Goal: Find contact information: Find contact information

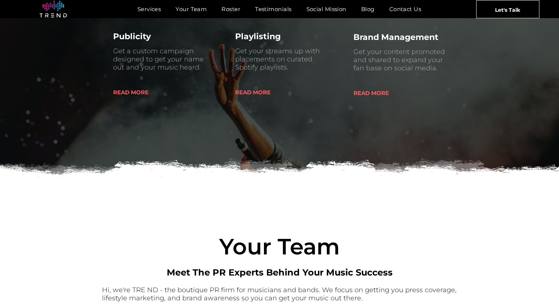
scroll to position [333, 0]
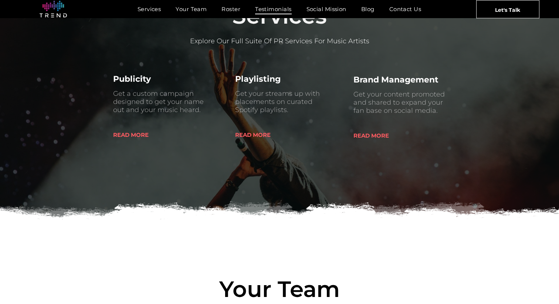
click at [281, 6] on span "Testimonials" at bounding box center [273, 9] width 36 height 11
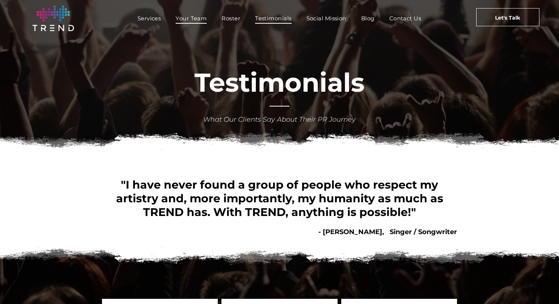
click at [189, 20] on span "Your Team" at bounding box center [191, 18] width 31 height 11
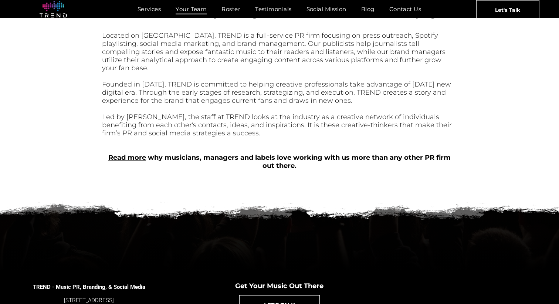
scroll to position [324, 0]
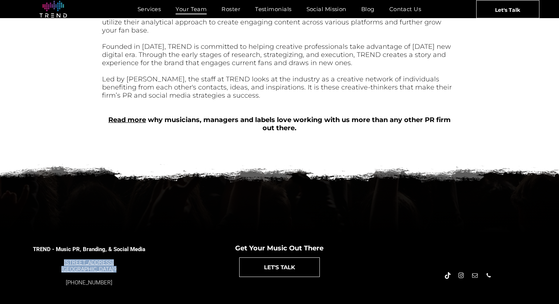
drag, startPoint x: 127, startPoint y: 260, endPoint x: 68, endPoint y: 253, distance: 59.2
click at [68, 259] on div "4889 Melrose Ave. Los Angeles, CA 9002 9" at bounding box center [89, 265] width 113 height 13
